Goal: Information Seeking & Learning: Learn about a topic

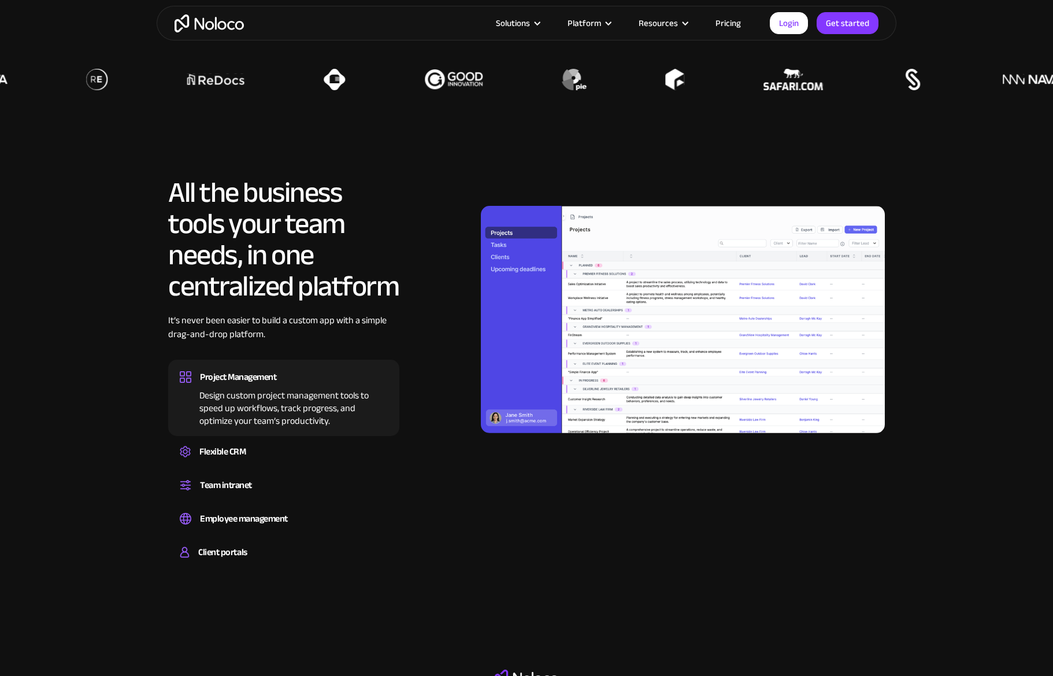
scroll to position [1005, 0]
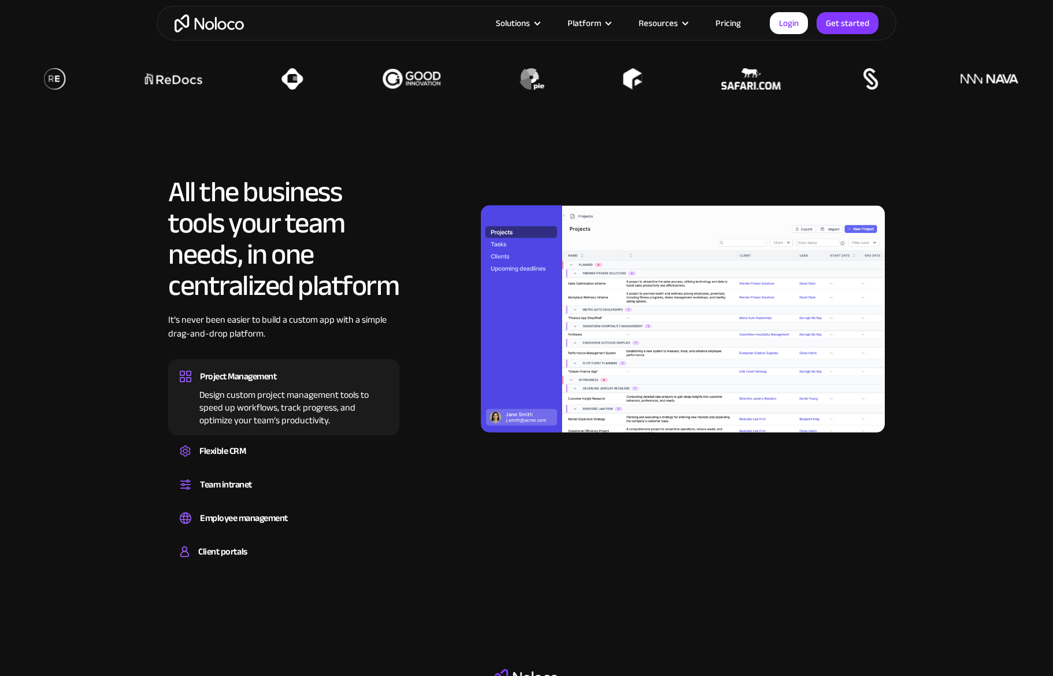
click at [501, 245] on img at bounding box center [683, 318] width 404 height 227
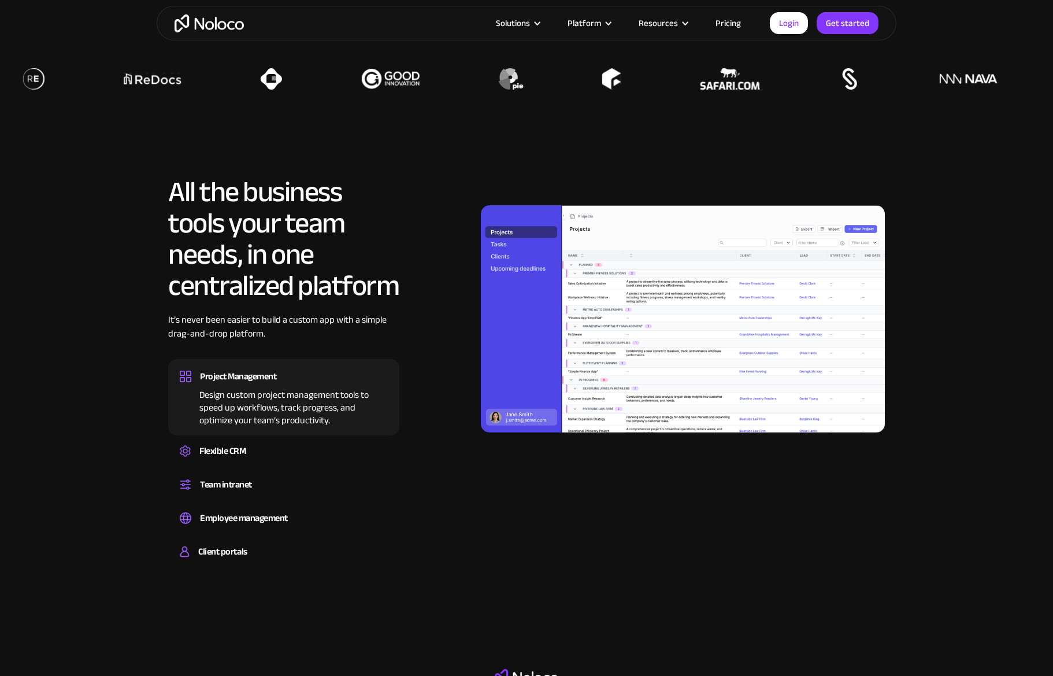
click at [500, 258] on img at bounding box center [683, 318] width 404 height 227
click at [499, 279] on img at bounding box center [683, 318] width 404 height 227
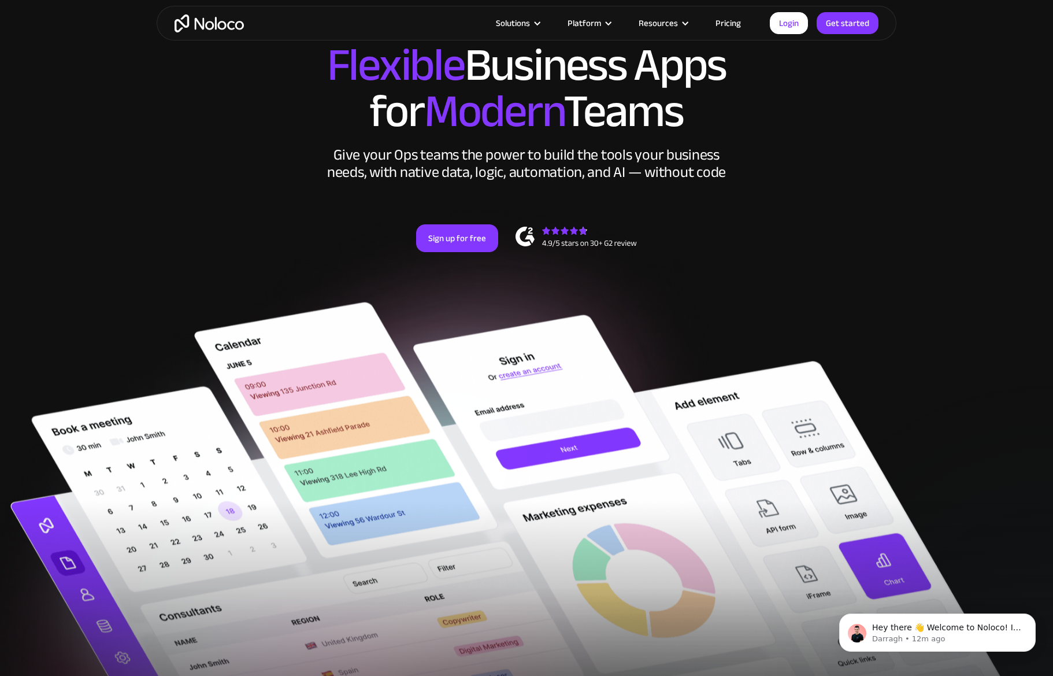
scroll to position [0, 0]
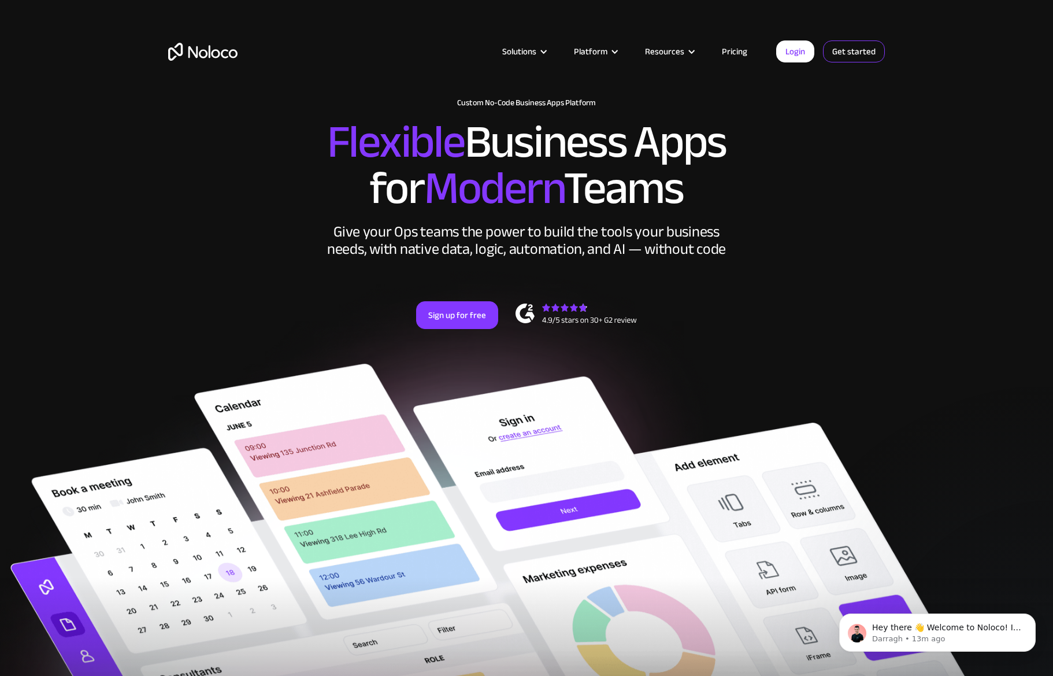
click at [0, 0] on link "Get started" at bounding box center [0, 0] width 0 height 0
click at [509, 417] on img at bounding box center [526, 649] width 1053 height 570
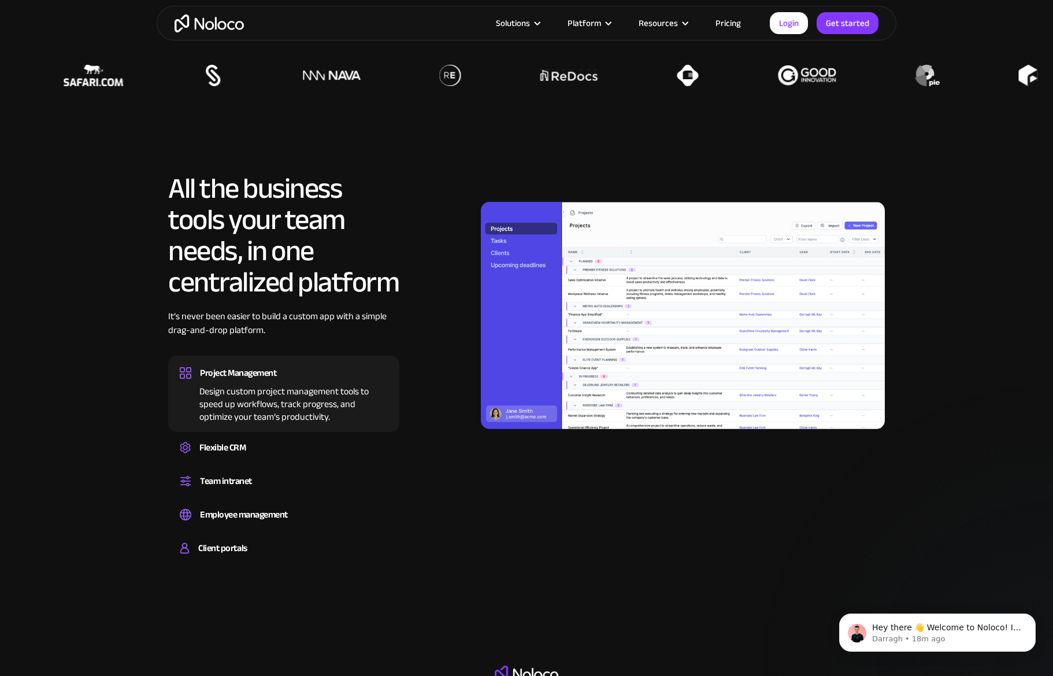
scroll to position [1039, 0]
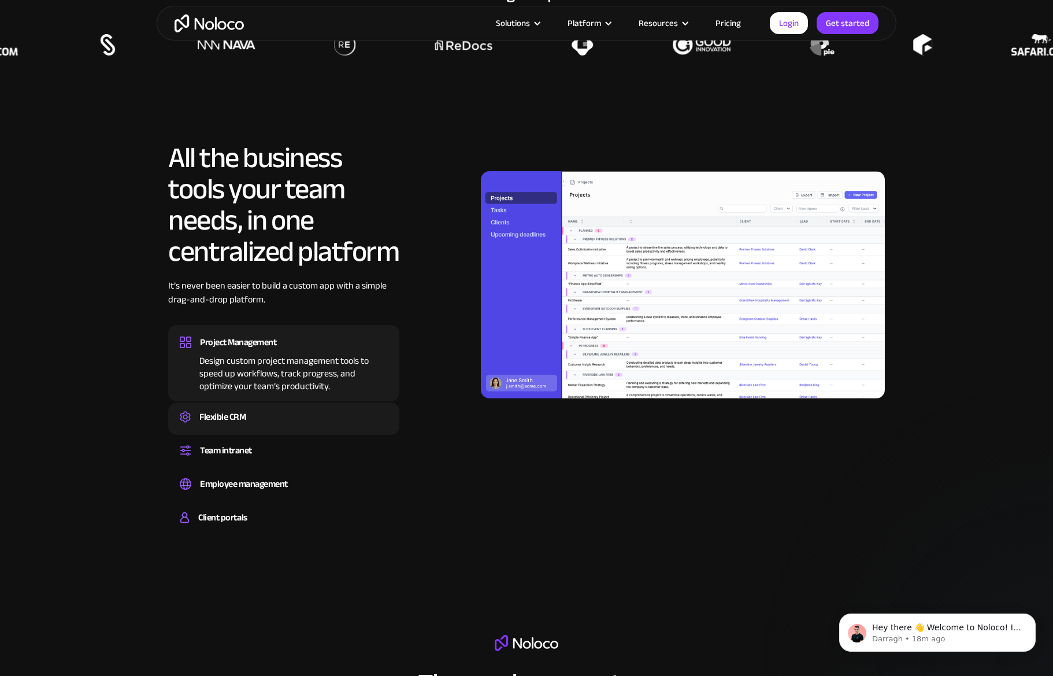
click at [280, 410] on div "Flexible CRM" at bounding box center [284, 416] width 208 height 17
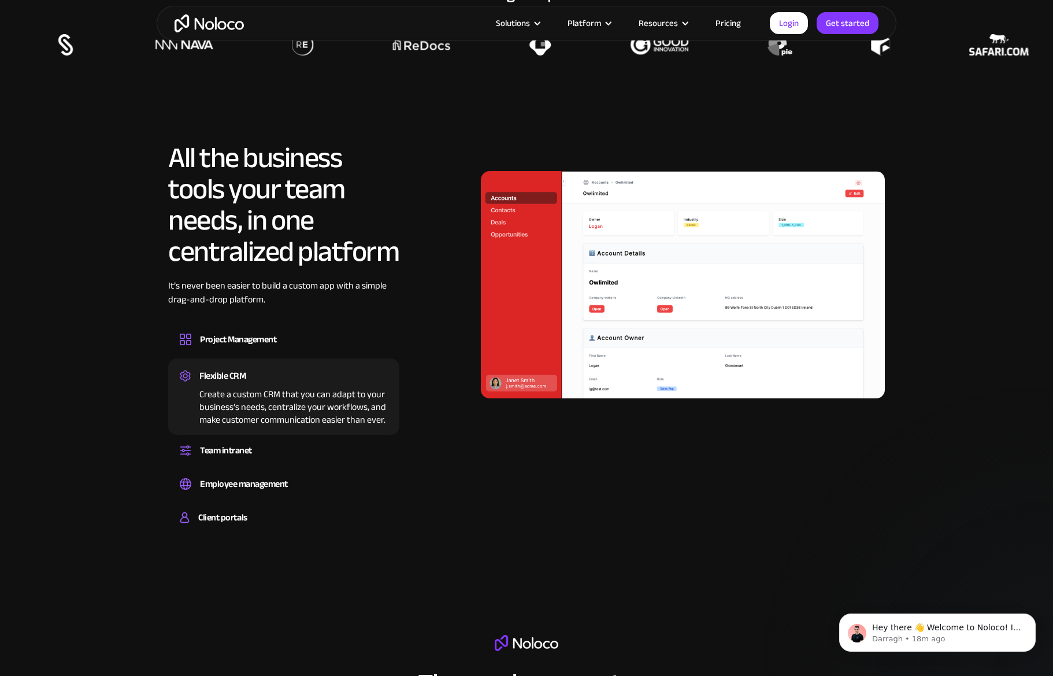
click at [278, 434] on div "All the business tools your team needs, in one centralized platform It’s never …" at bounding box center [283, 339] width 231 height 394
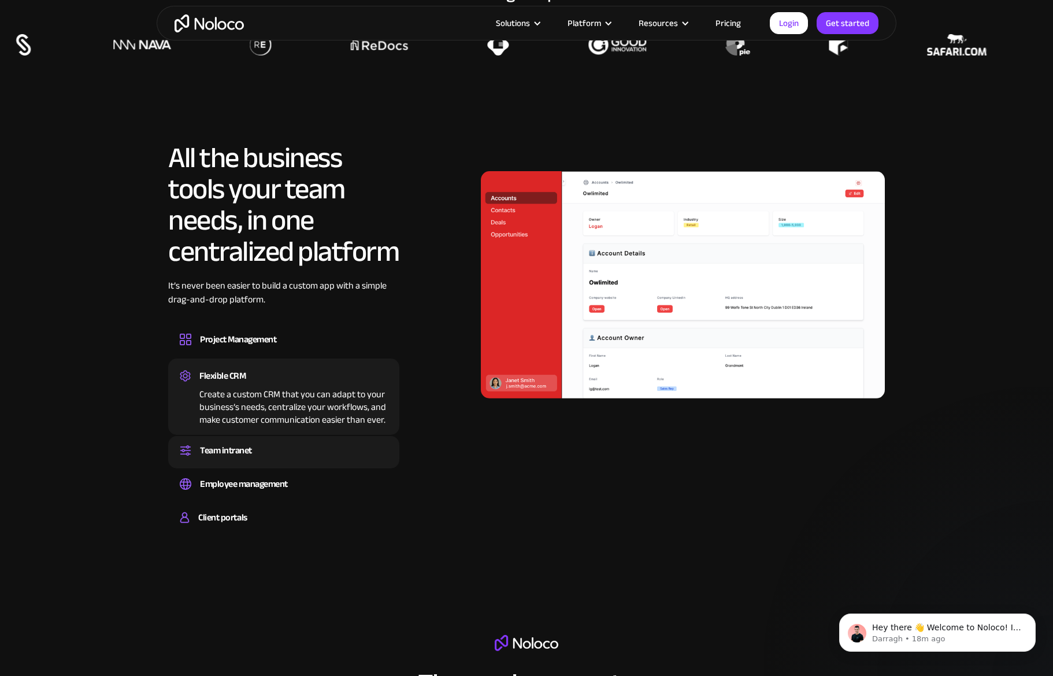
click at [277, 445] on div "Team intranet" at bounding box center [284, 450] width 208 height 17
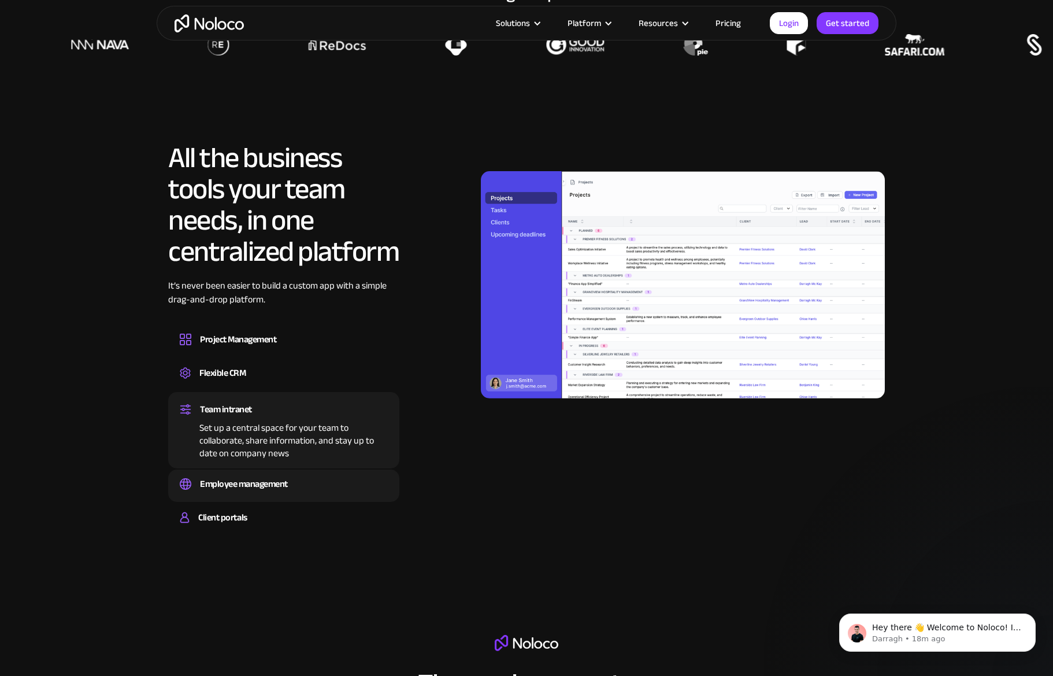
click at [271, 471] on div "Employee management Easily manage employee information, track performance, and …" at bounding box center [283, 485] width 231 height 32
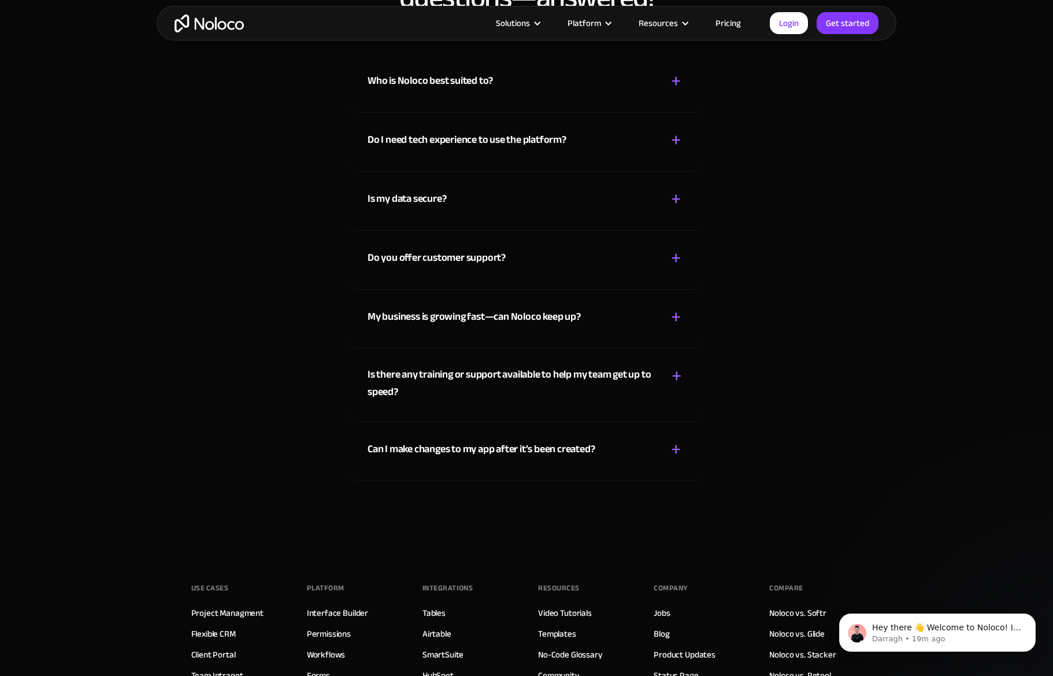
scroll to position [6172, 0]
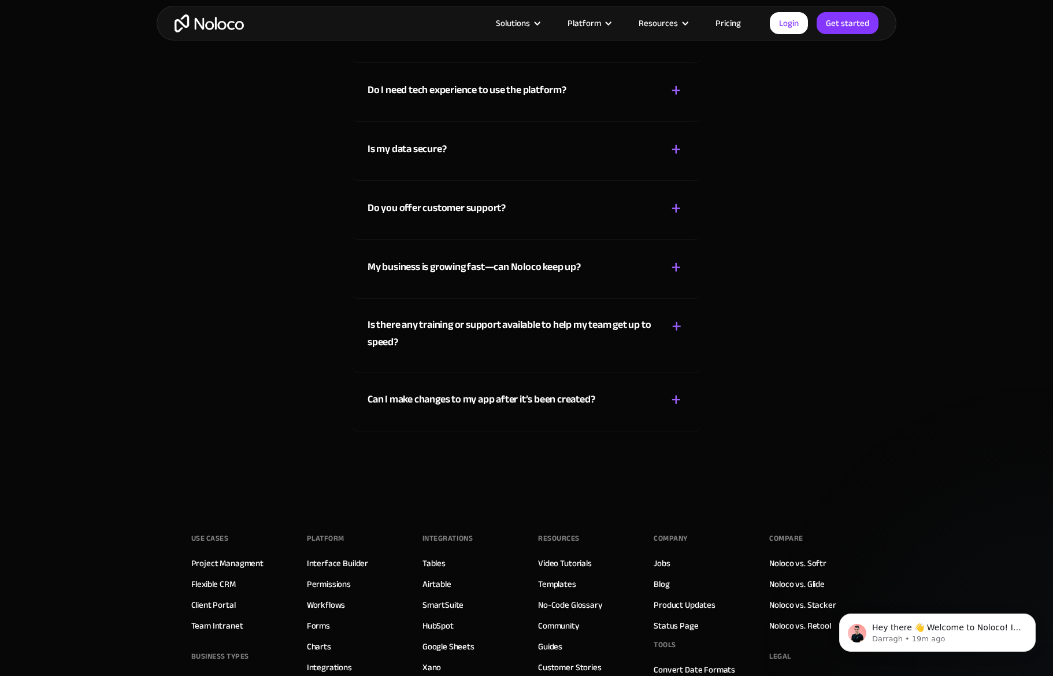
click at [517, 352] on div "Is there any training or support available to help my team get up to speed? + -" at bounding box center [527, 326] width 318 height 55
